Goal: Task Accomplishment & Management: Complete application form

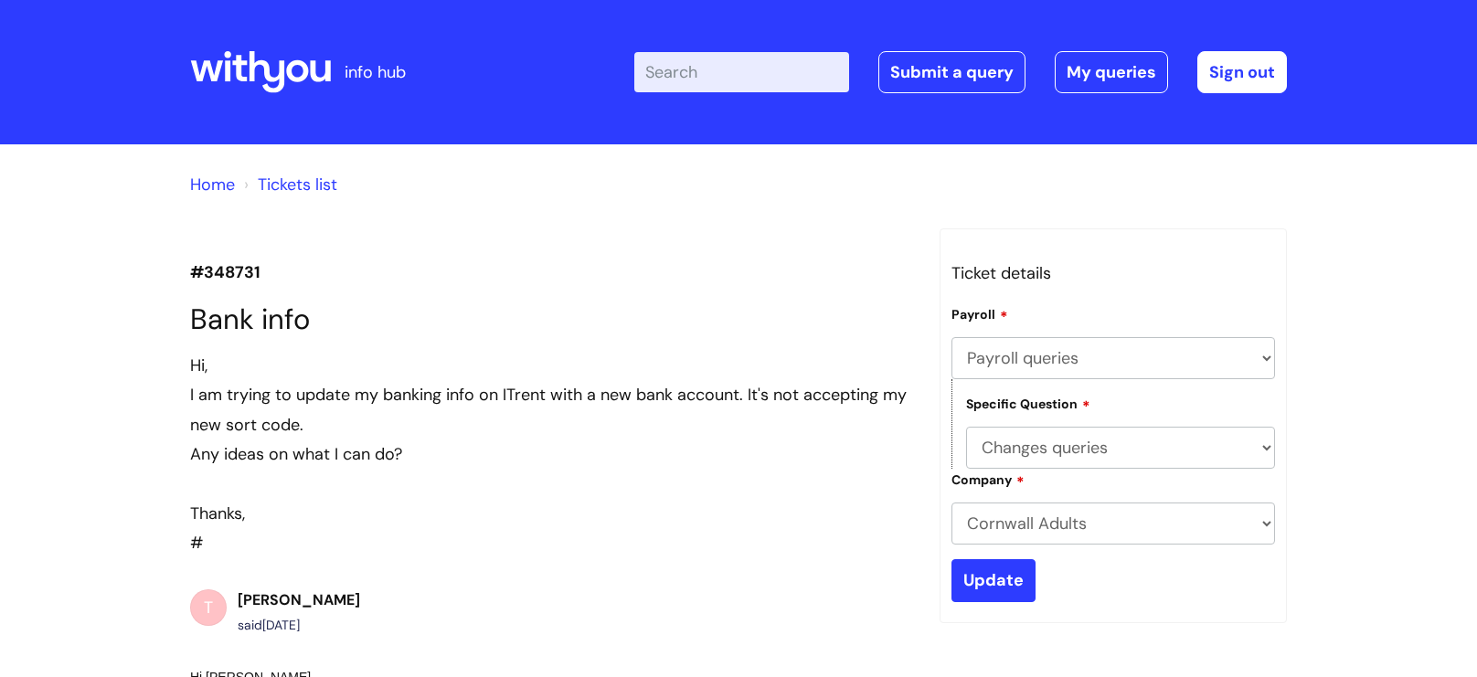
select select "Payroll queries"
select select "Changes queries"
click at [225, 190] on link "Home" at bounding box center [212, 185] width 45 height 22
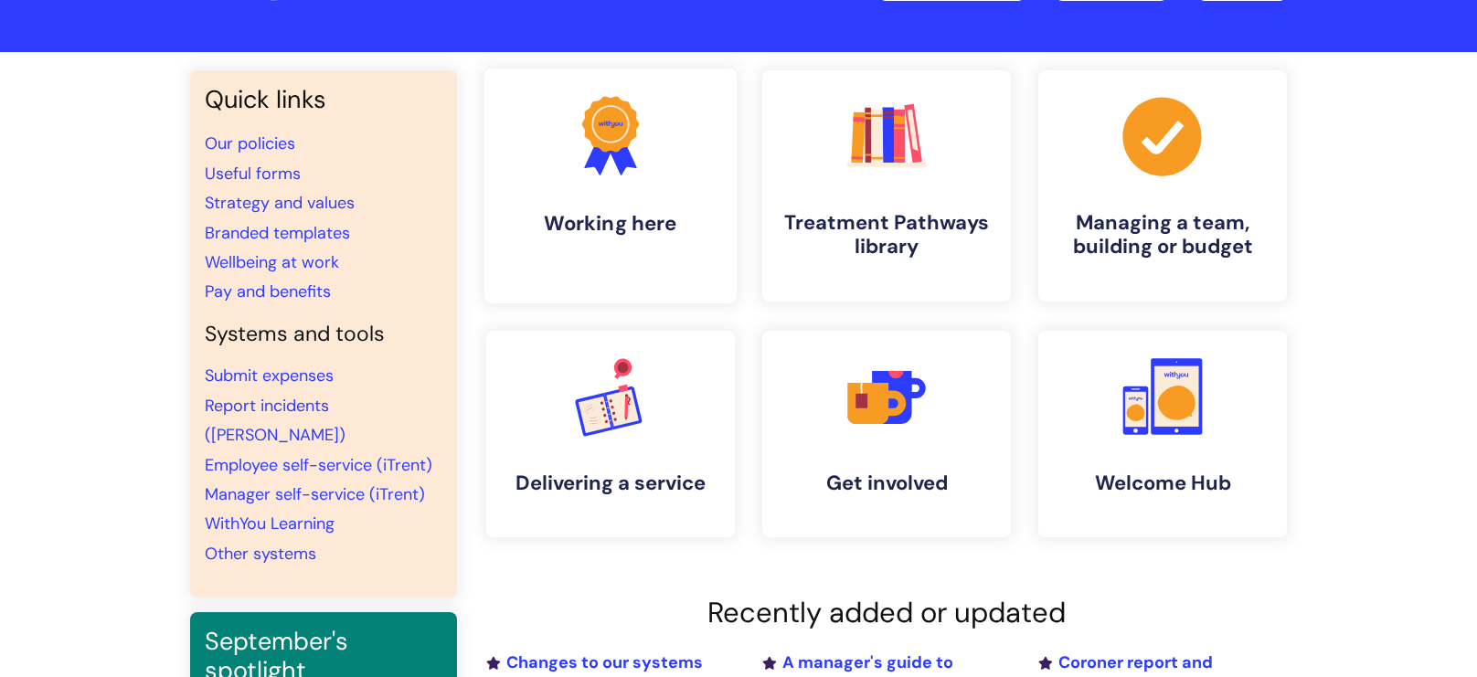
scroll to position [91, 0]
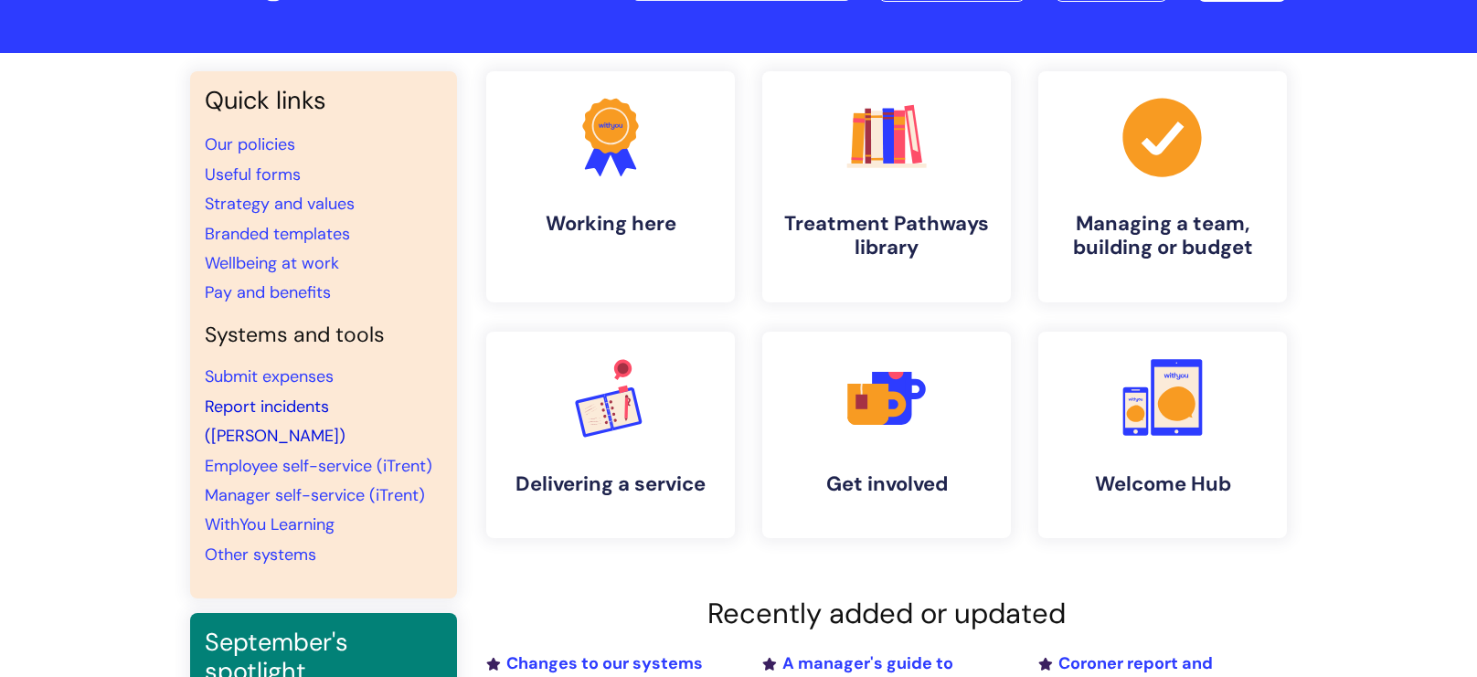
click at [292, 411] on link "Report incidents ([PERSON_NAME])" at bounding box center [275, 421] width 141 height 51
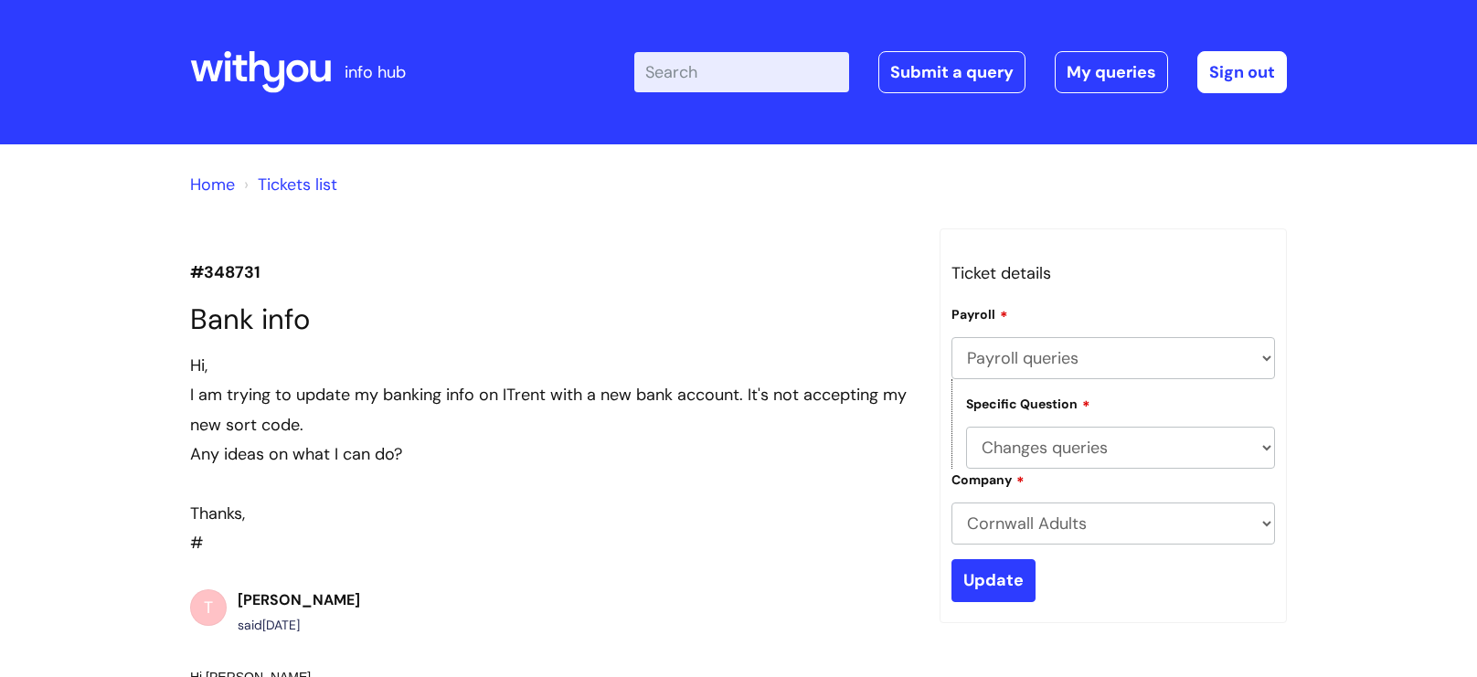
select select "Payroll queries"
select select "Changes queries"
click at [285, 176] on link "Tickets list" at bounding box center [298, 185] width 80 height 22
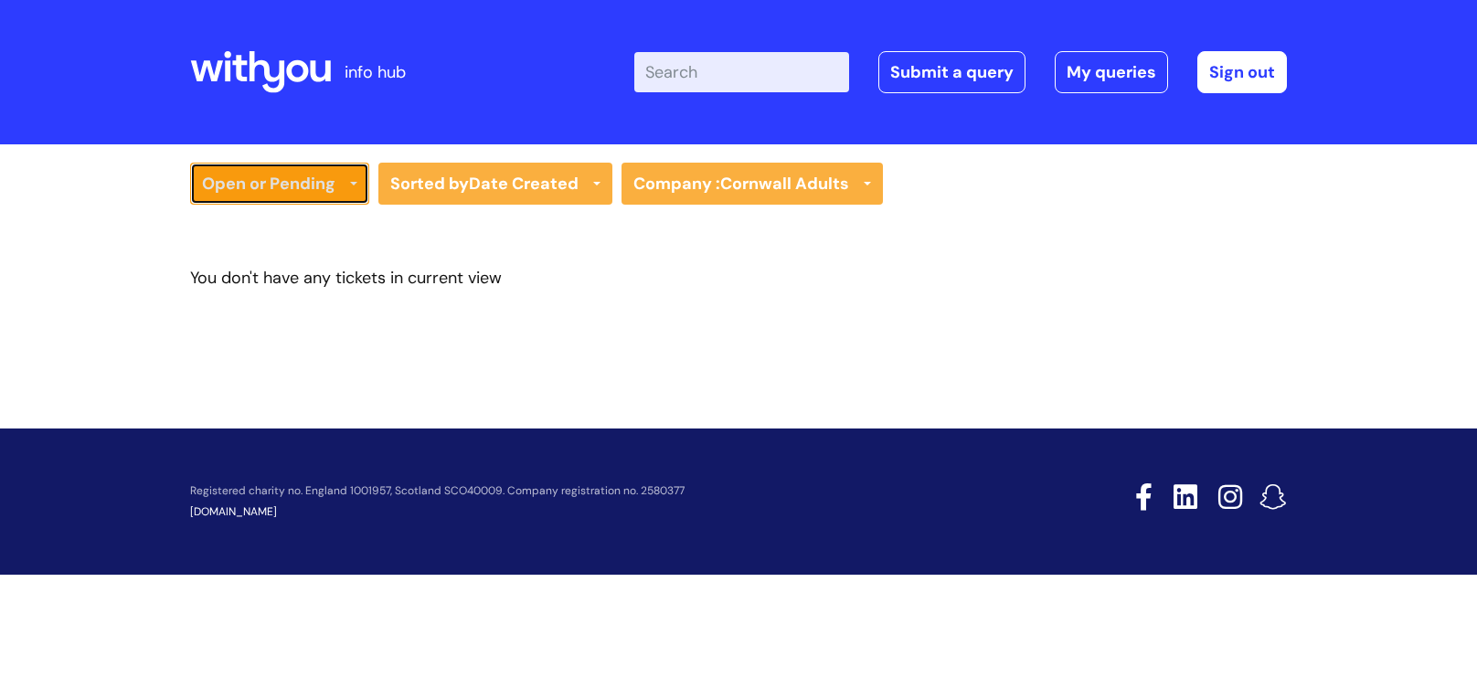
click at [352, 185] on icon at bounding box center [353, 185] width 7 height 7
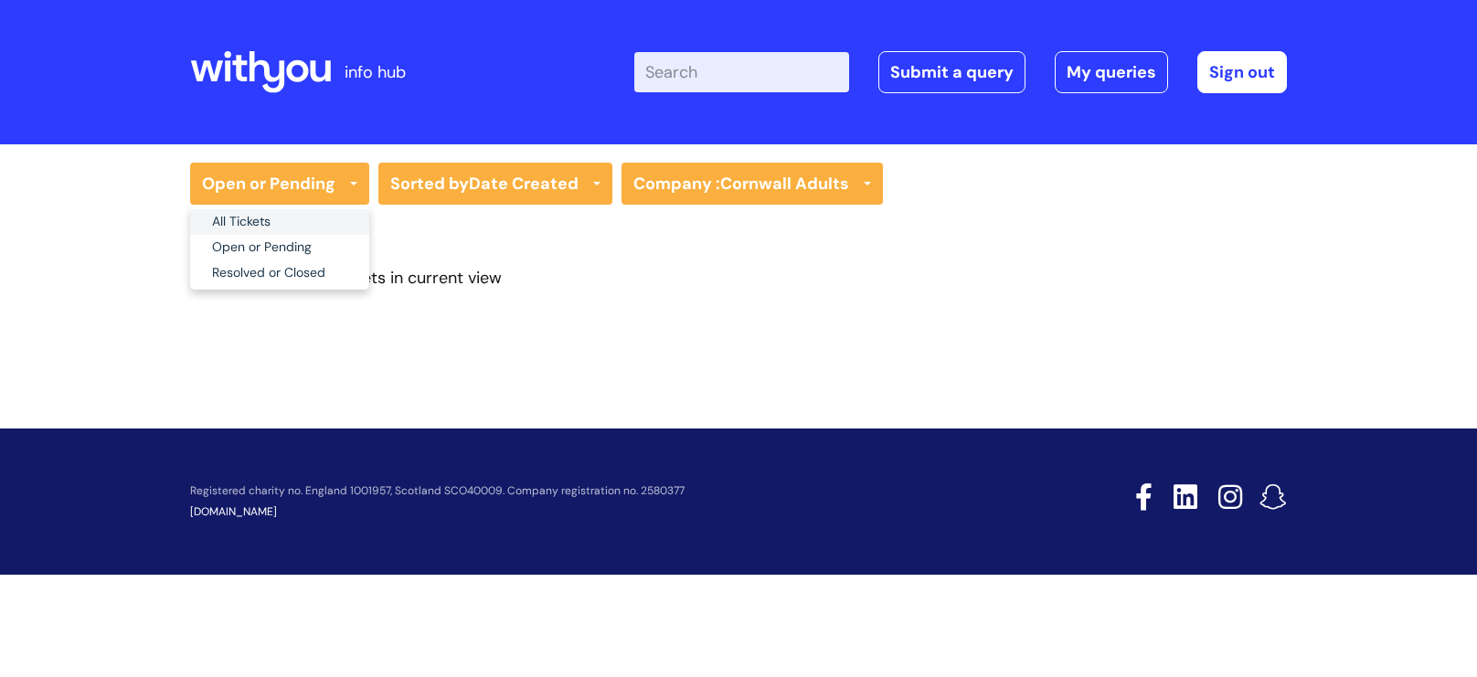
click at [311, 222] on link "All Tickets" at bounding box center [279, 222] width 179 height 26
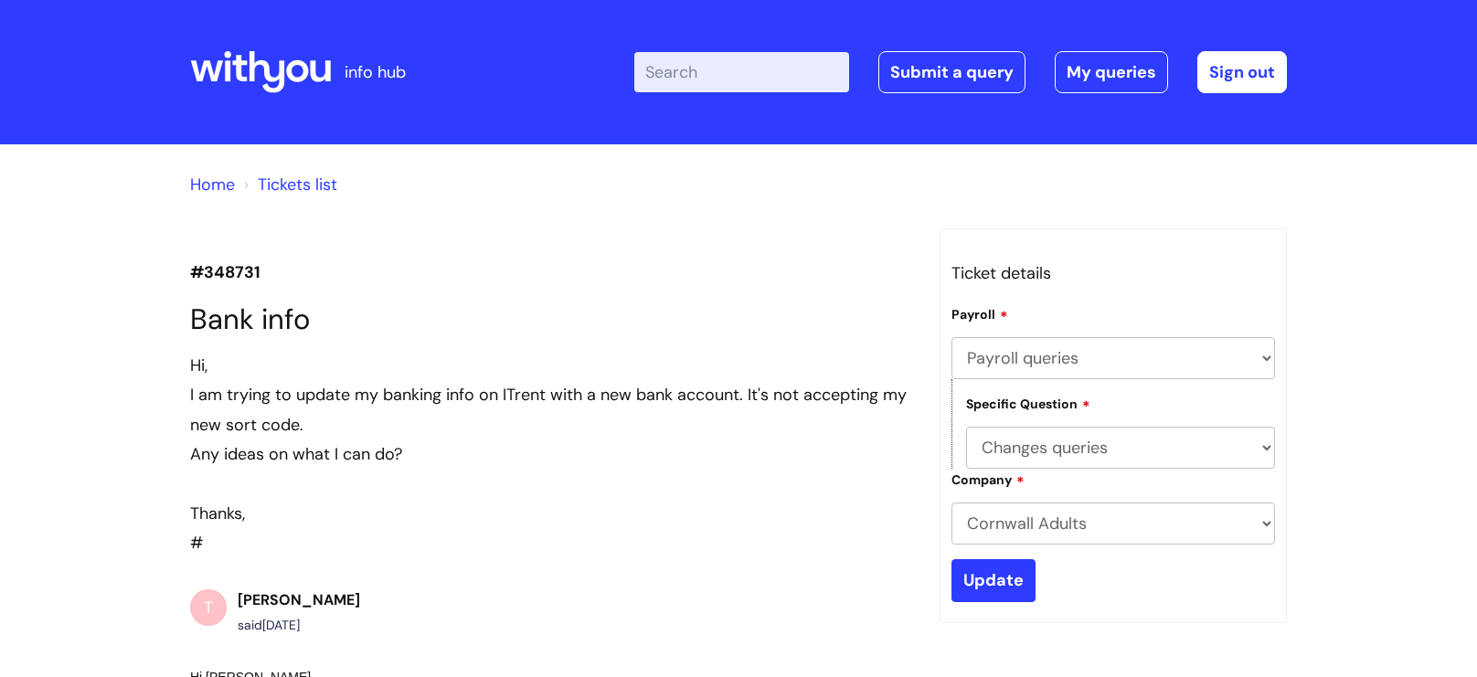
select select "Payroll queries"
select select "Changes queries"
click at [952, 53] on link "Submit a query" at bounding box center [951, 72] width 147 height 42
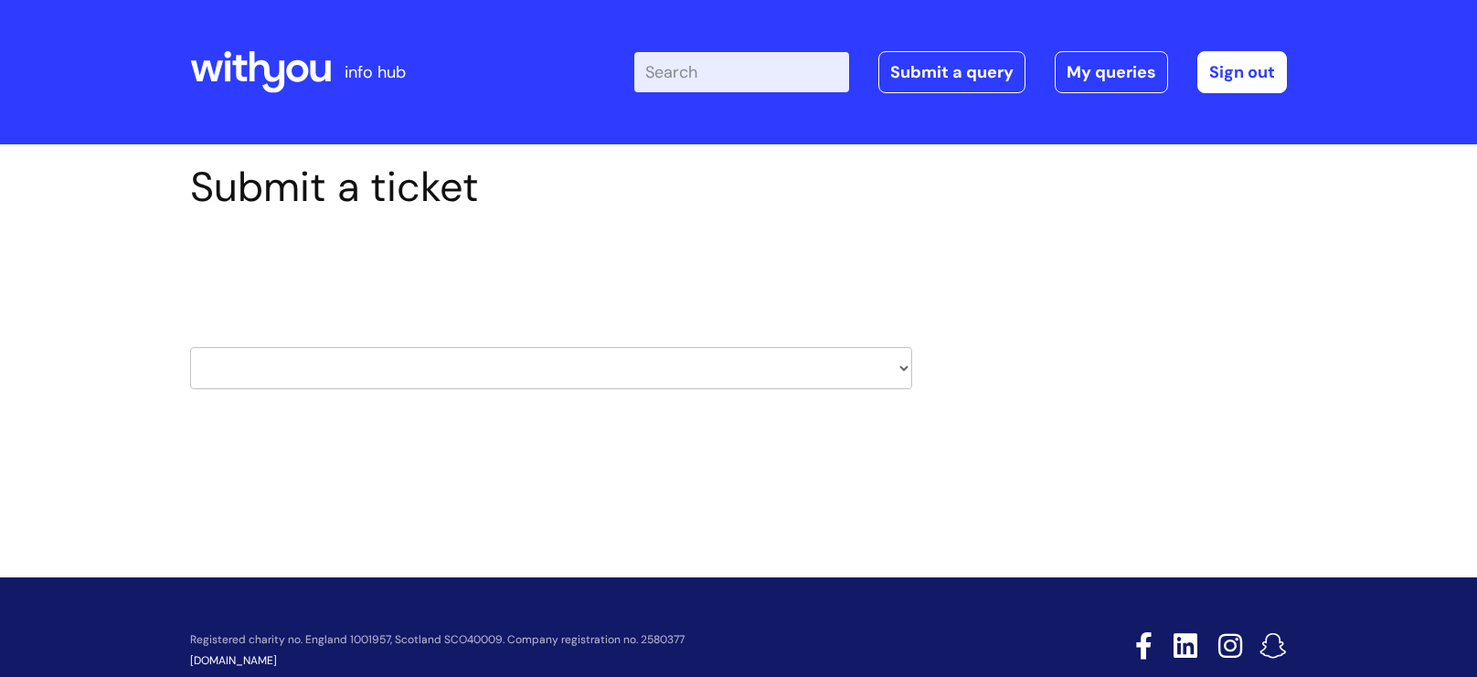
click at [416, 372] on select "HR / People IT and Support Clinical Drug Alerts Finance Accounts Data Support T…" at bounding box center [551, 368] width 722 height 42
select select "it_and_support"
click at [190, 347] on select "HR / People IT and Support Clinical Drug Alerts Finance Accounts Data Support T…" at bounding box center [551, 368] width 722 height 42
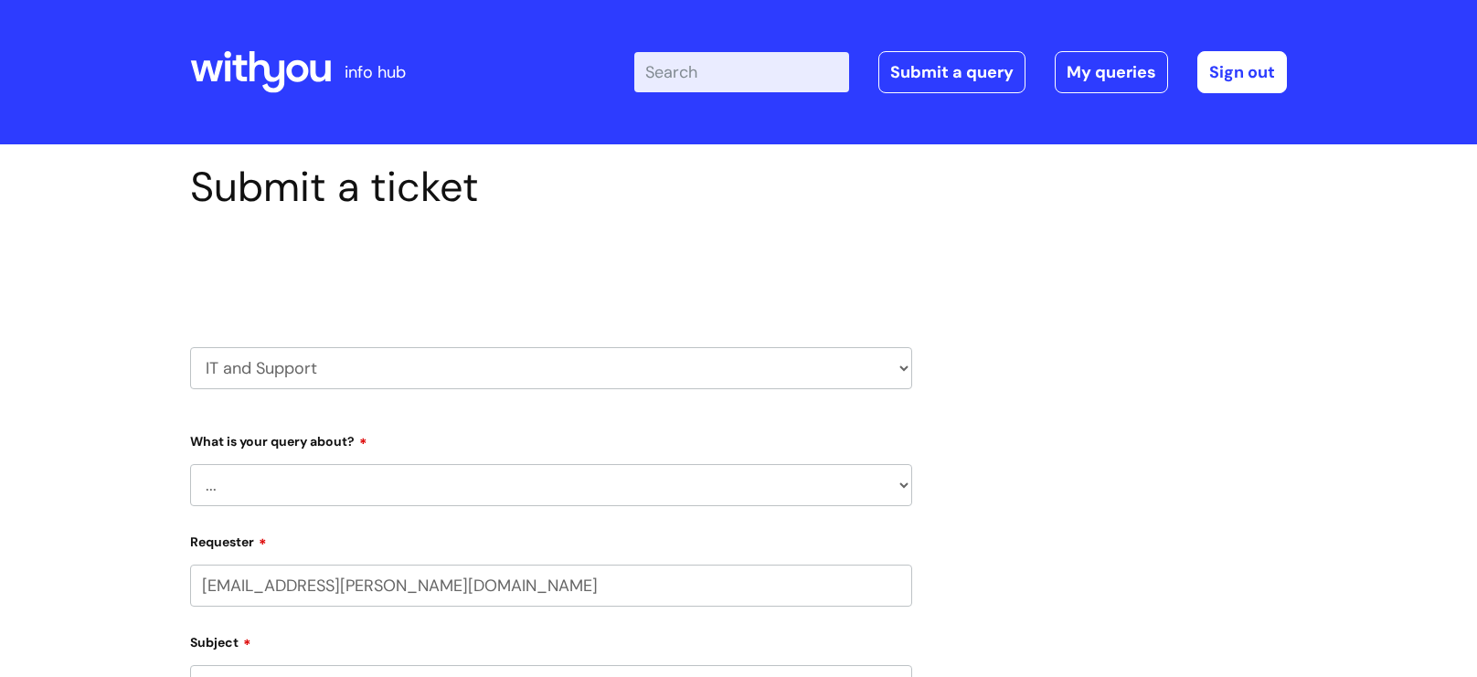
select select "80004418365"
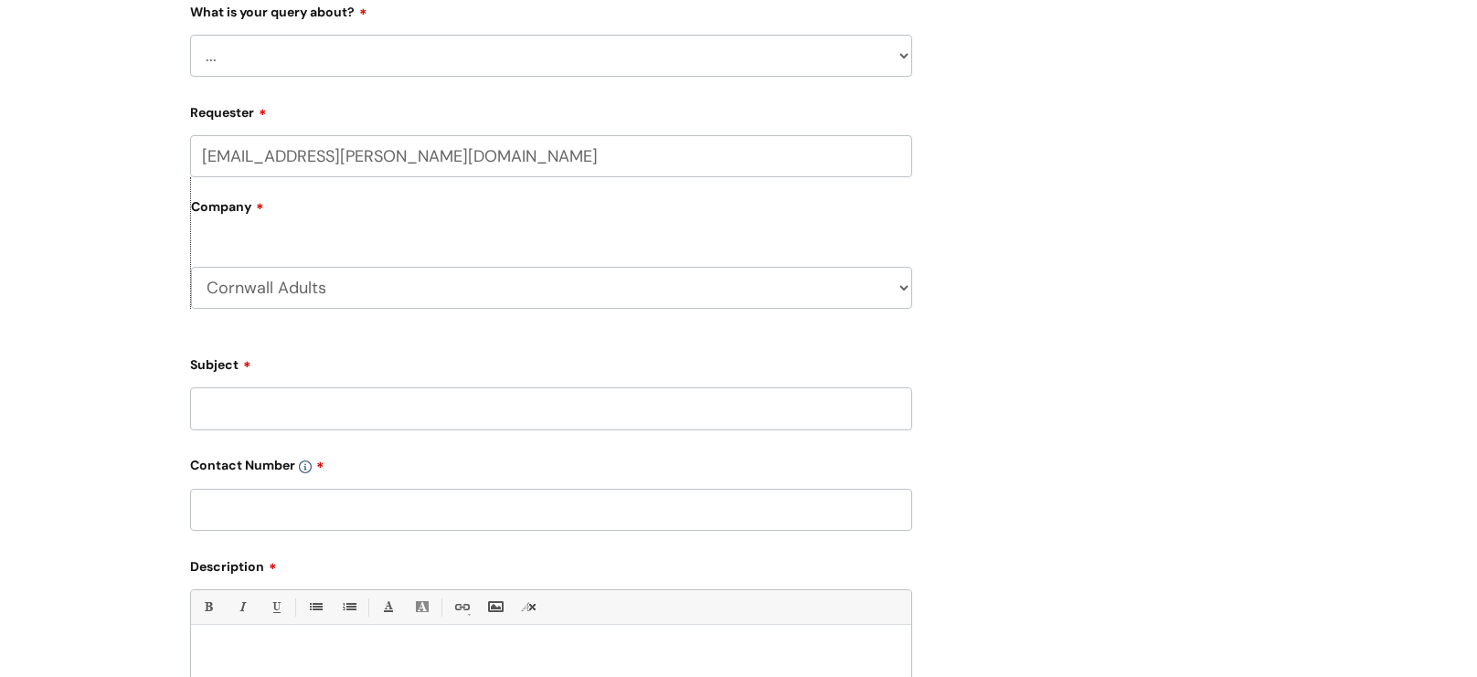
scroll to position [431, 0]
click at [502, 73] on select "... Mobile Phone Reset & MFA Accounts, Starters and Leavers IT Hardware issue I…" at bounding box center [551, 54] width 722 height 42
select select "IT Hardware issue"
click at [190, 34] on select "... Mobile Phone Reset & MFA Accounts, Starters and Leavers IT Hardware issue I…" at bounding box center [551, 54] width 722 height 42
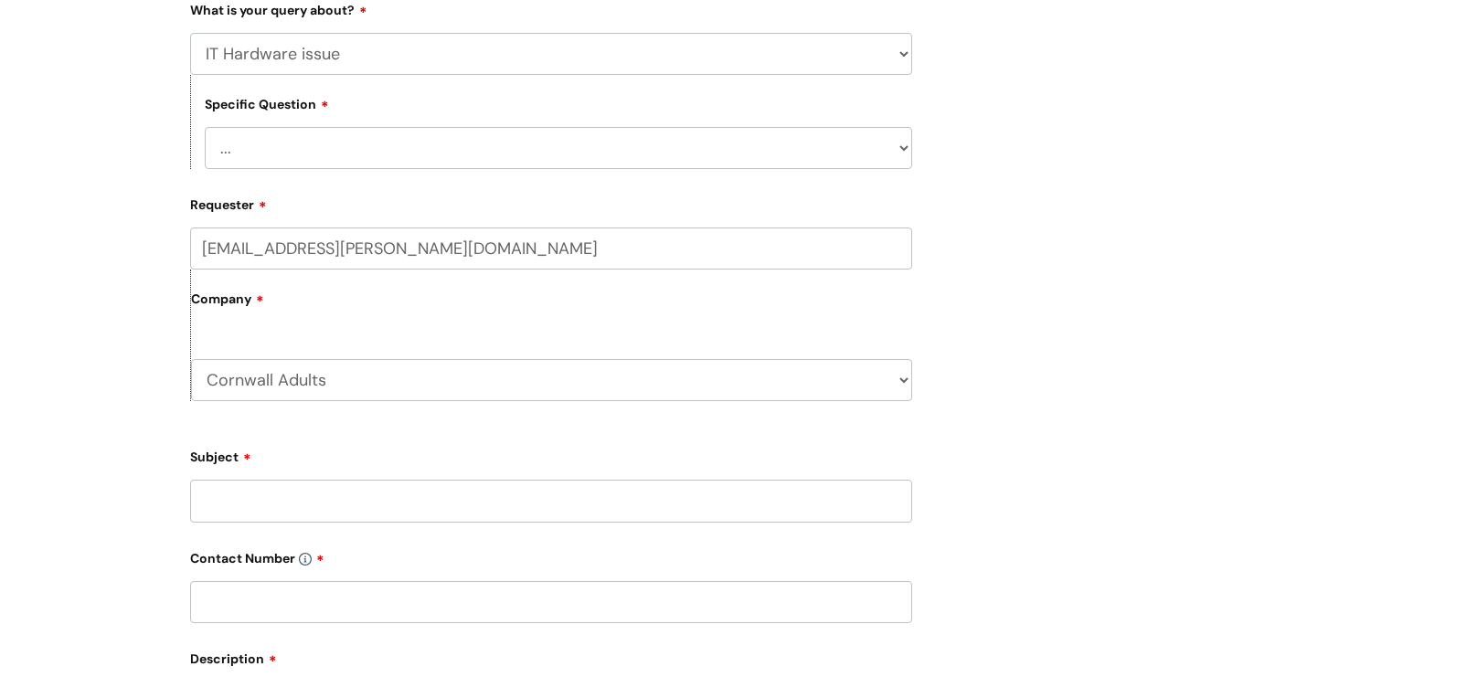
click at [339, 153] on select "... I need a new or replacement ... I’m waiting for new or replacement hardware…" at bounding box center [558, 148] width 707 height 42
select select "I need a new or replacement ..."
click at [205, 129] on select "... I need a new or replacement ... I’m waiting for new or replacement hardware…" at bounding box center [558, 148] width 707 height 42
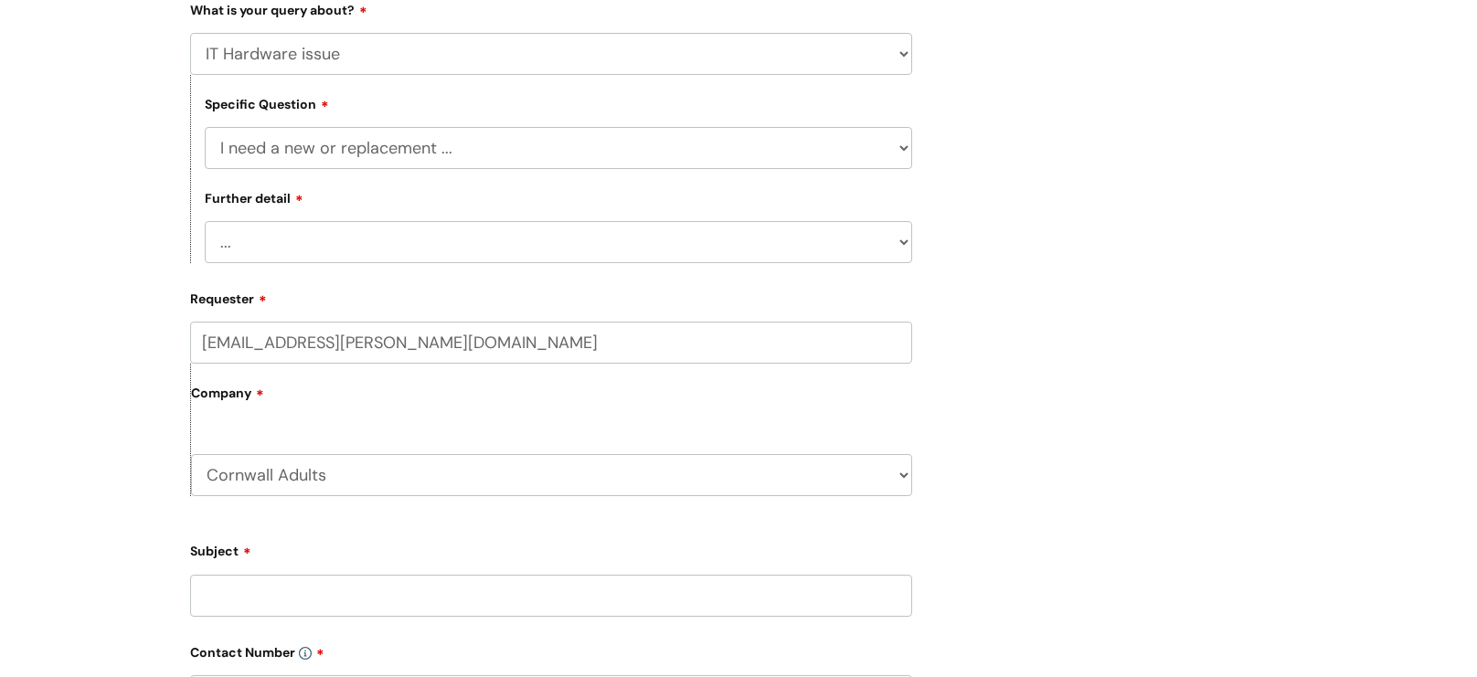
click at [422, 240] on select "... Another sort of cable Anything else Monitor Mouse/keyboard Port replicator …" at bounding box center [558, 242] width 707 height 42
select select "Anything else"
click at [205, 225] on select "... Another sort of cable Anything else Monitor Mouse/keyboard Port replicator …" at bounding box center [558, 242] width 707 height 42
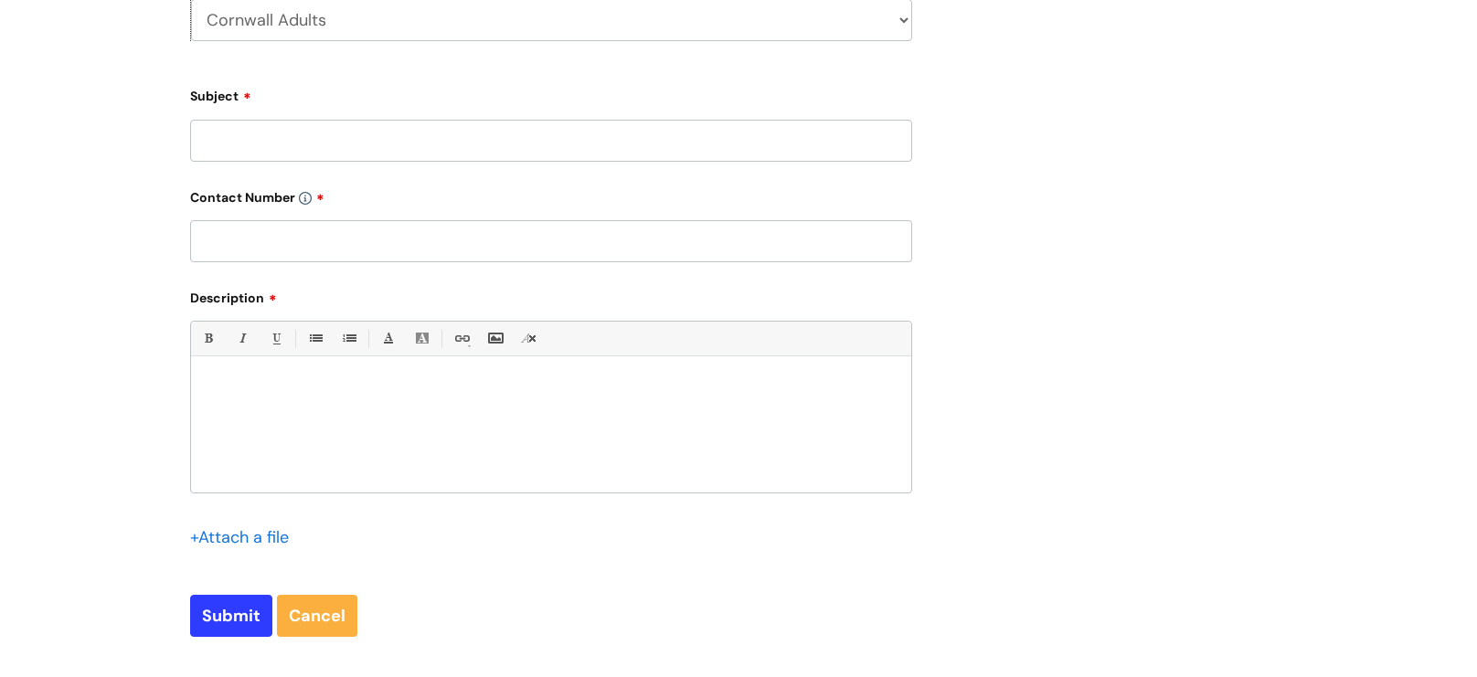
scroll to position [894, 0]
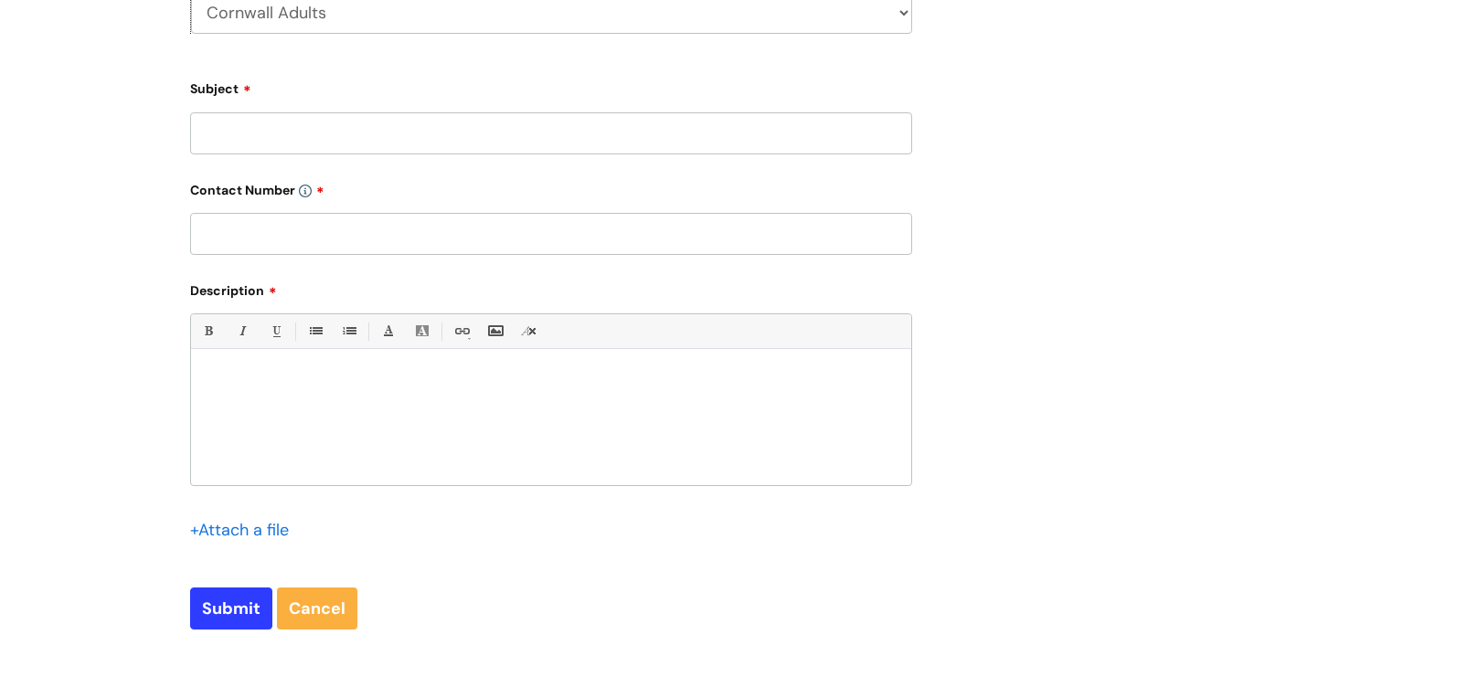
click at [355, 142] on input "Subject" at bounding box center [551, 133] width 722 height 42
type input "laptop hinge"
click at [292, 236] on input "text" at bounding box center [551, 234] width 722 height 42
paste input "07815675536"
type input "07815675536"
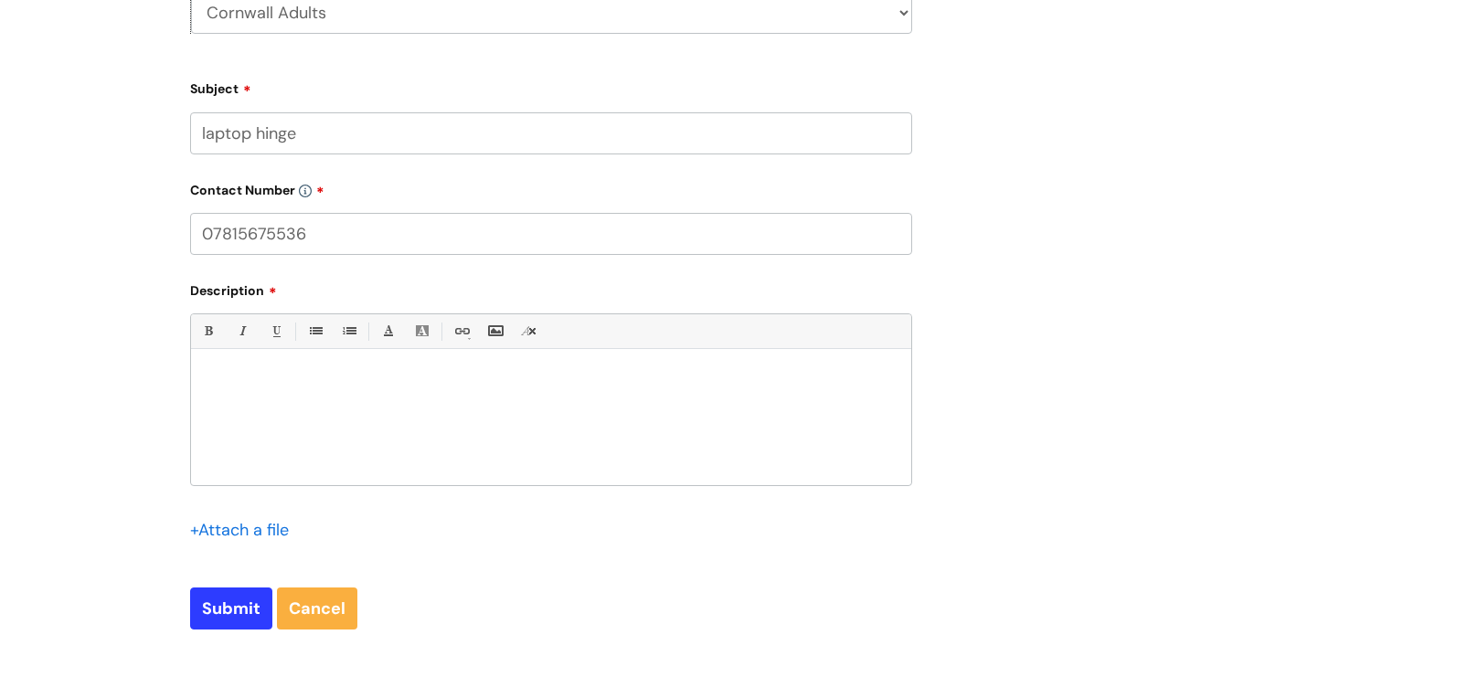
click at [304, 389] on p at bounding box center [551, 381] width 693 height 16
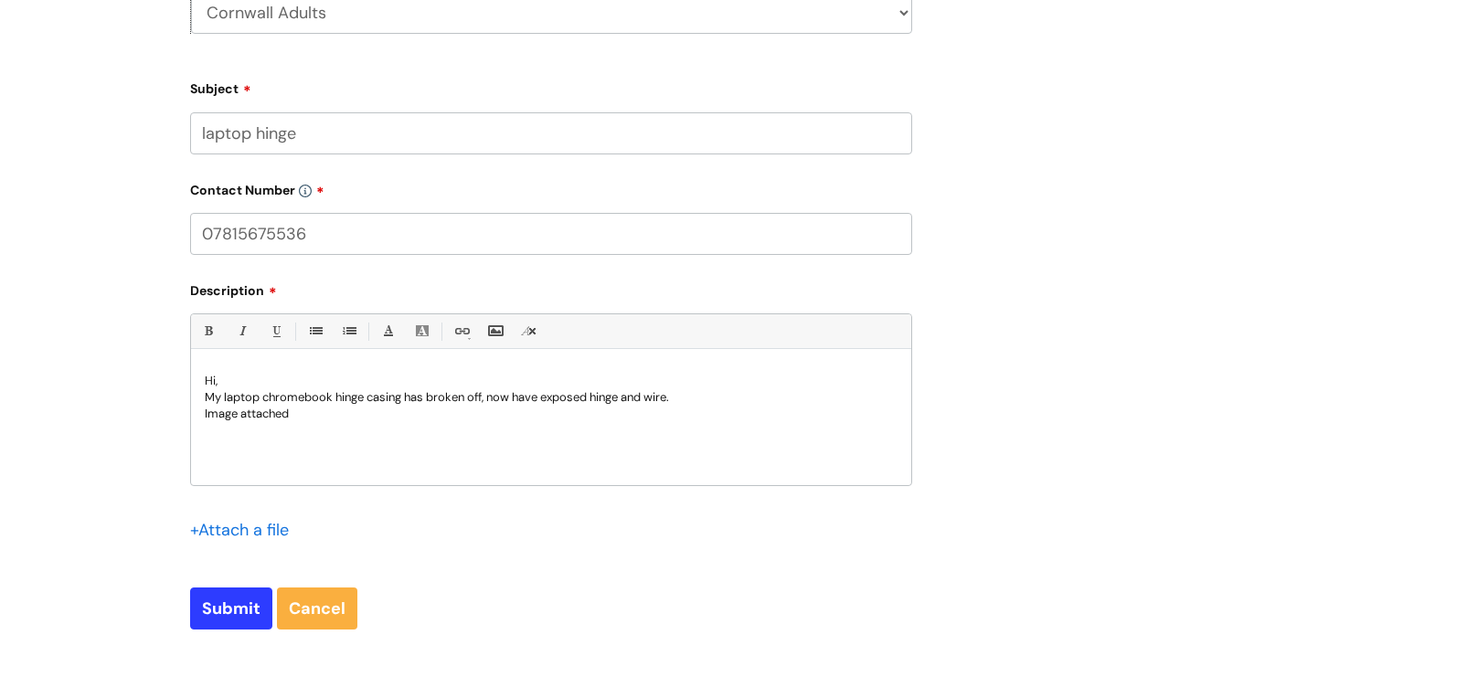
click at [228, 533] on input "file" at bounding box center [235, 528] width 91 height 23
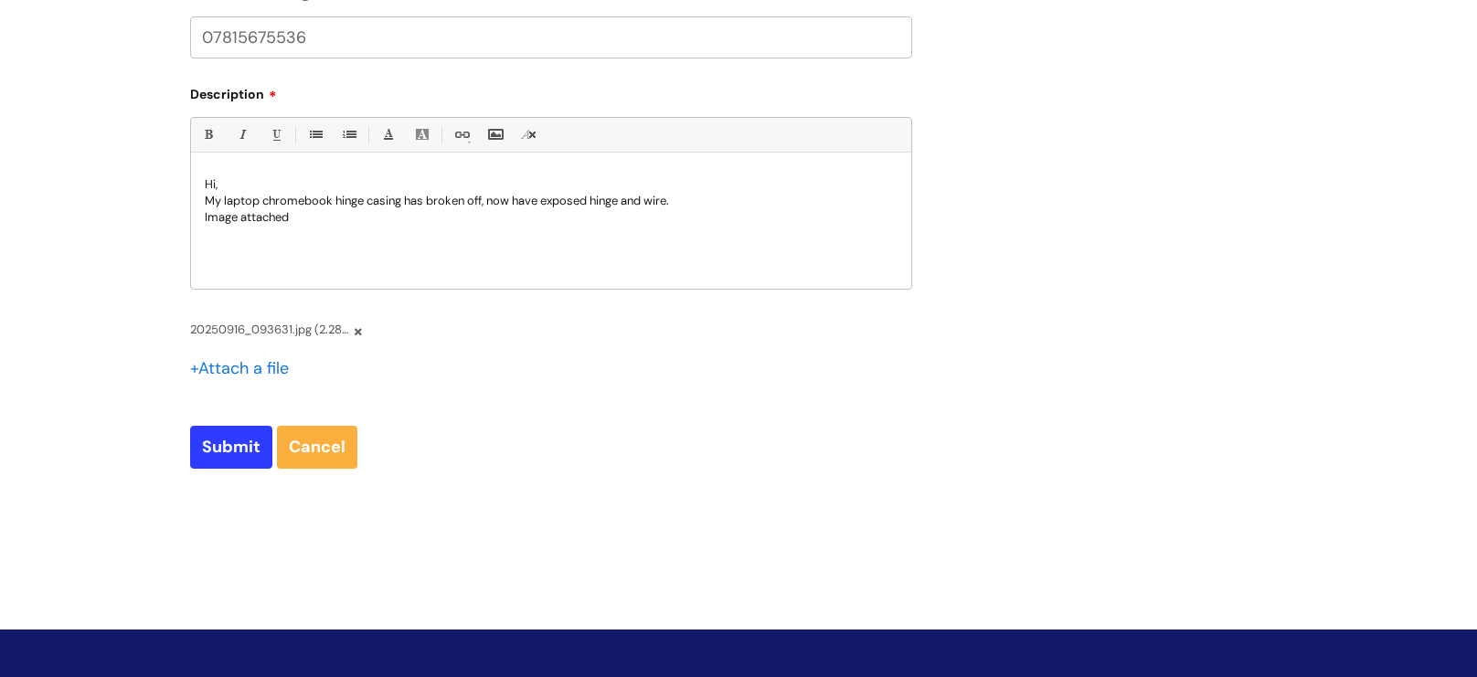
scroll to position [1095, 0]
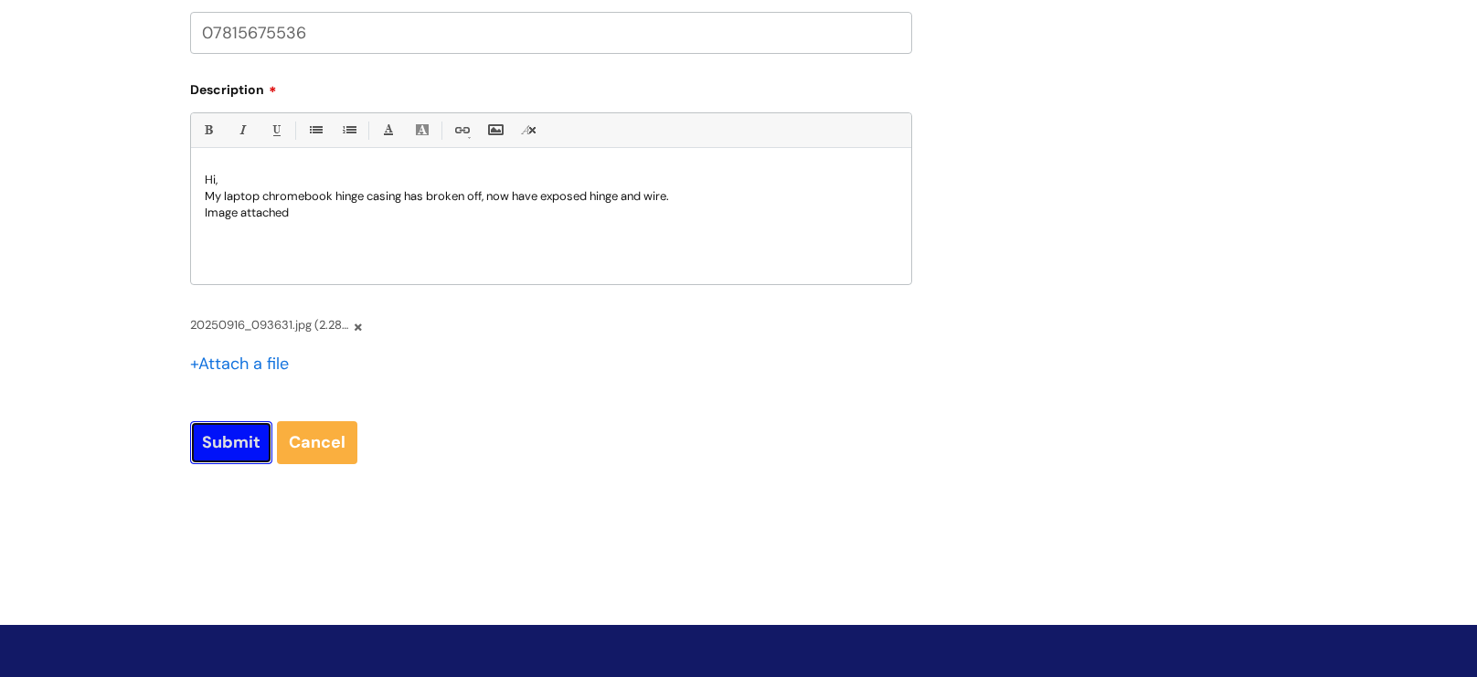
click at [220, 442] on input "Submit" at bounding box center [231, 442] width 82 height 42
type input "Please Wait..."
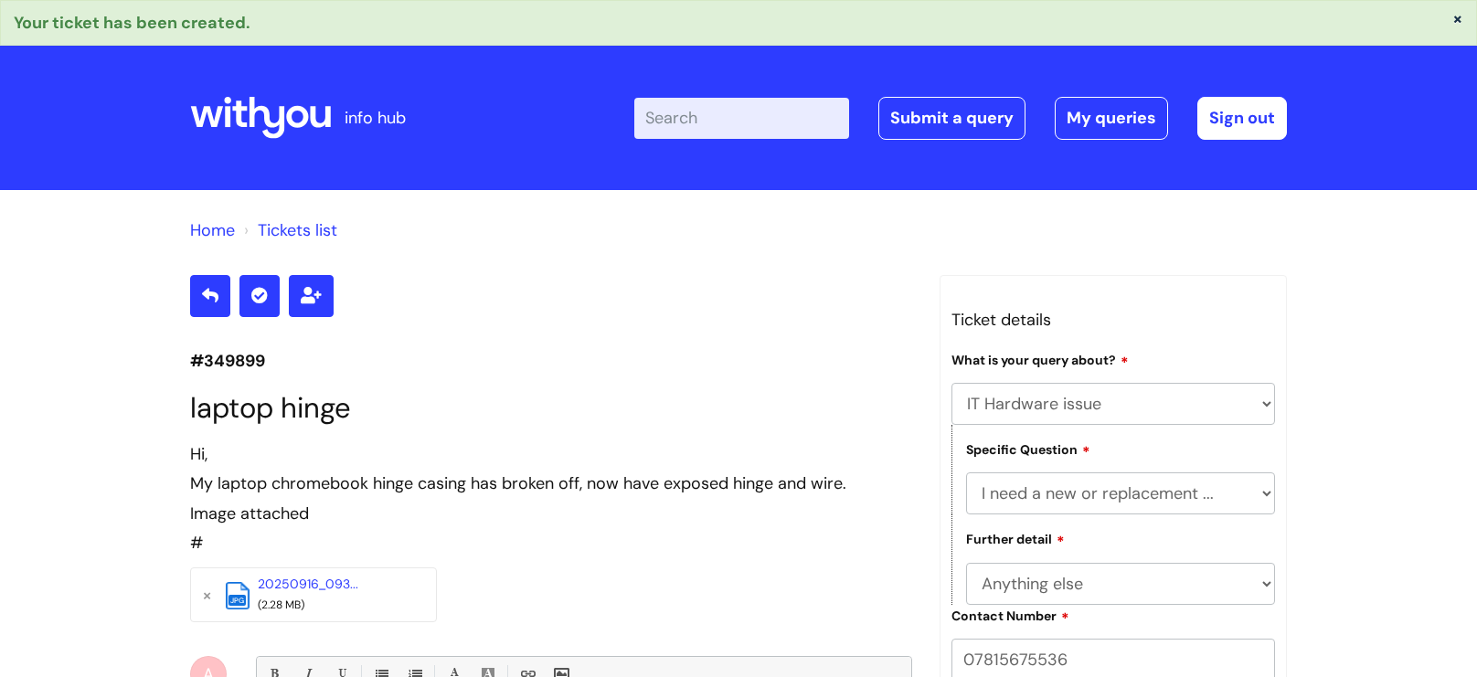
select select "IT Hardware issue"
select select "I need a new or replacement ..."
select select "Anything else"
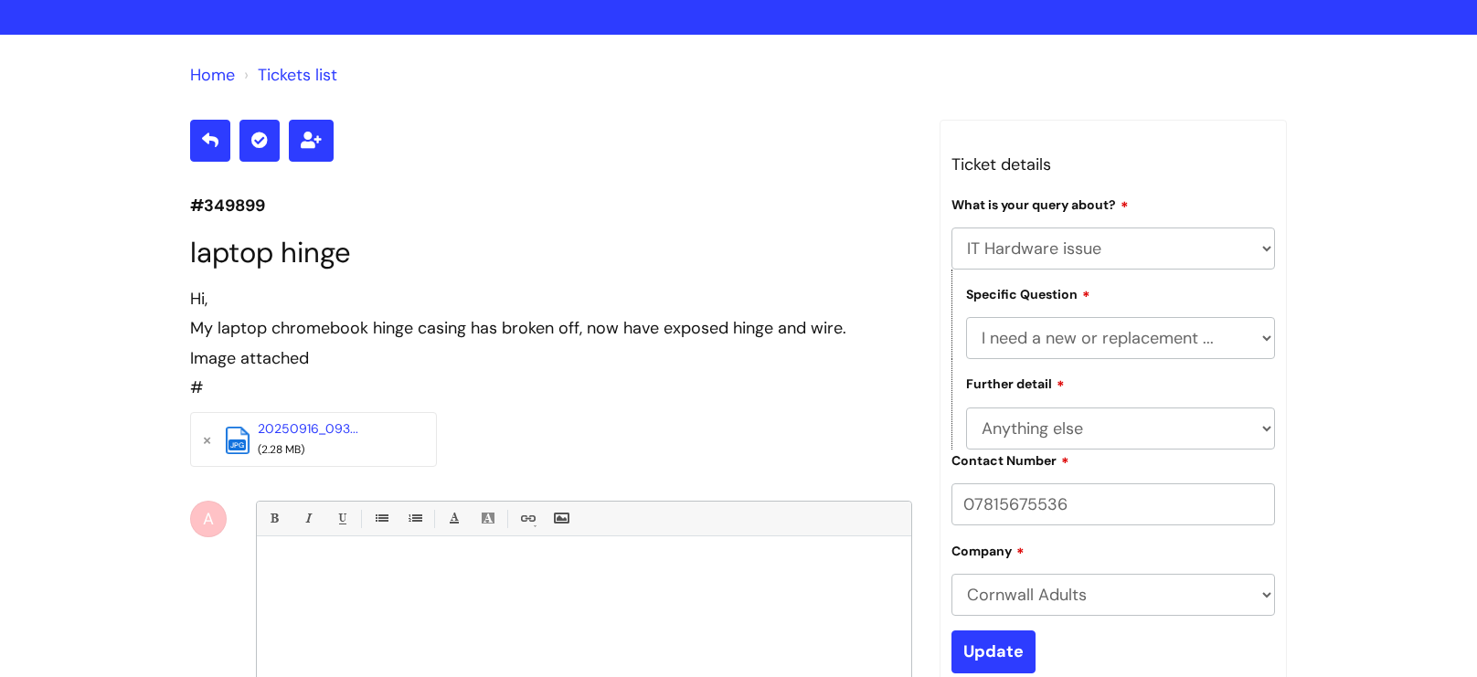
scroll to position [150, 0]
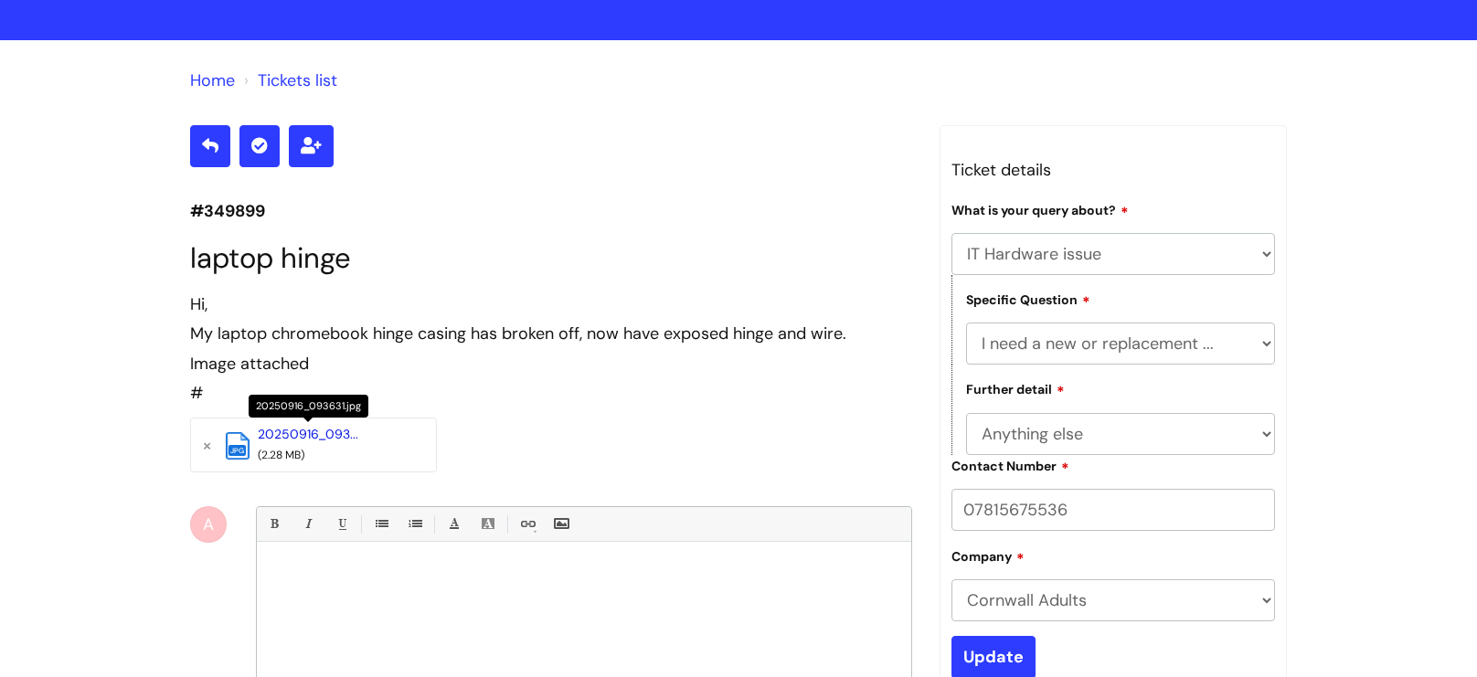
click at [294, 434] on link "20250916_093..." at bounding box center [308, 434] width 101 height 16
